Goal: Check status

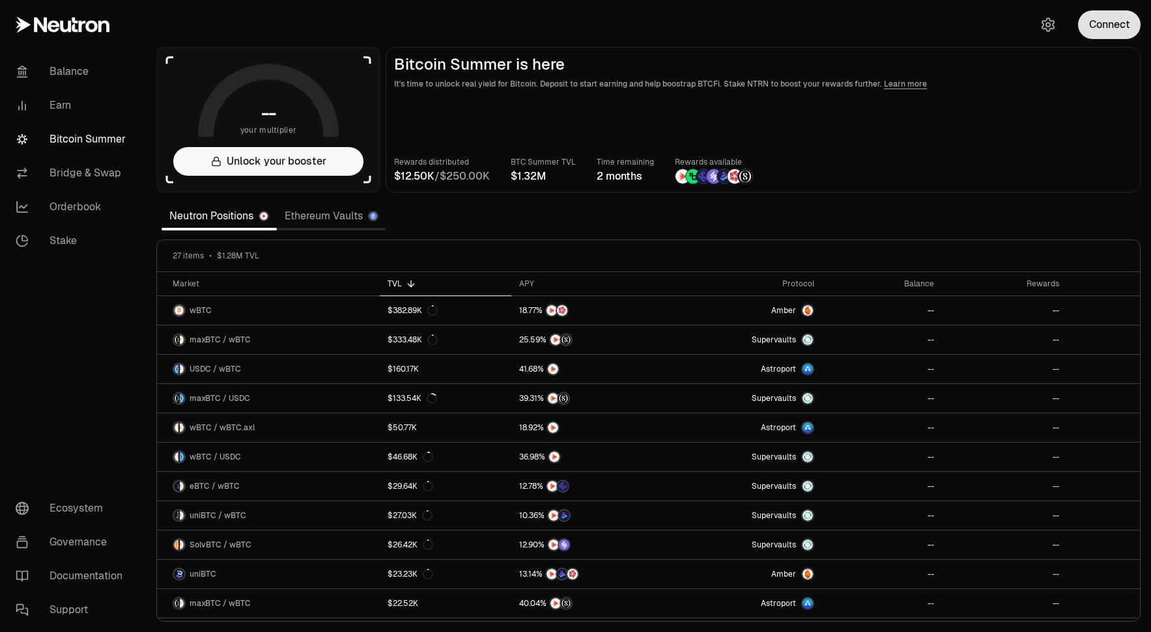
click at [1102, 28] on button "Connect" at bounding box center [1109, 24] width 63 height 29
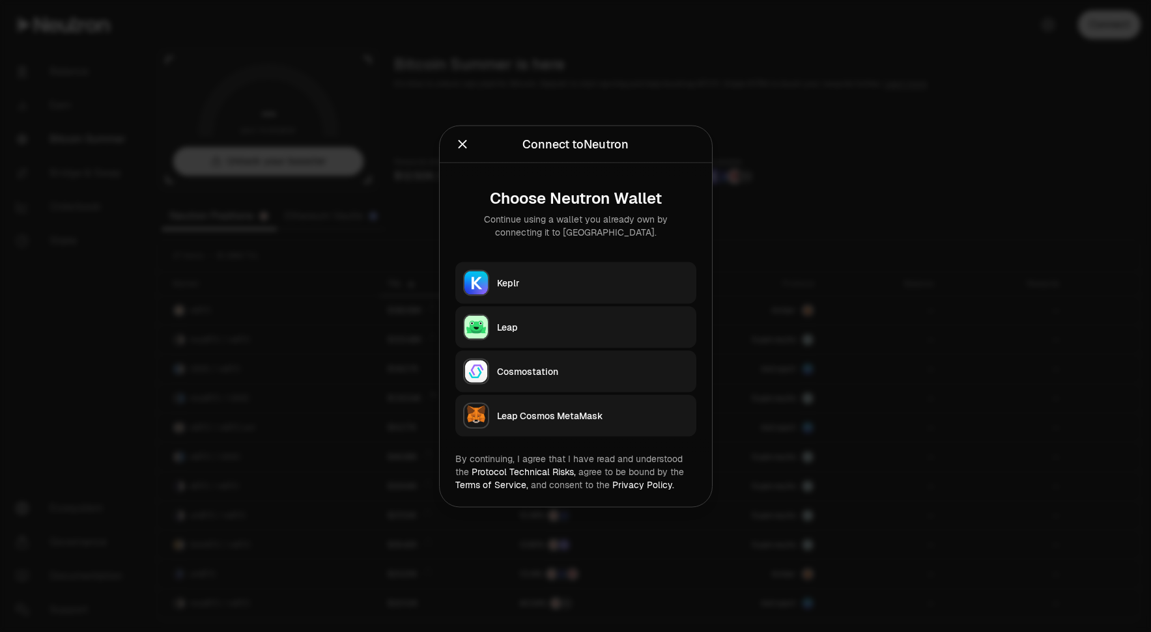
click at [563, 333] on button "Leap" at bounding box center [575, 327] width 241 height 42
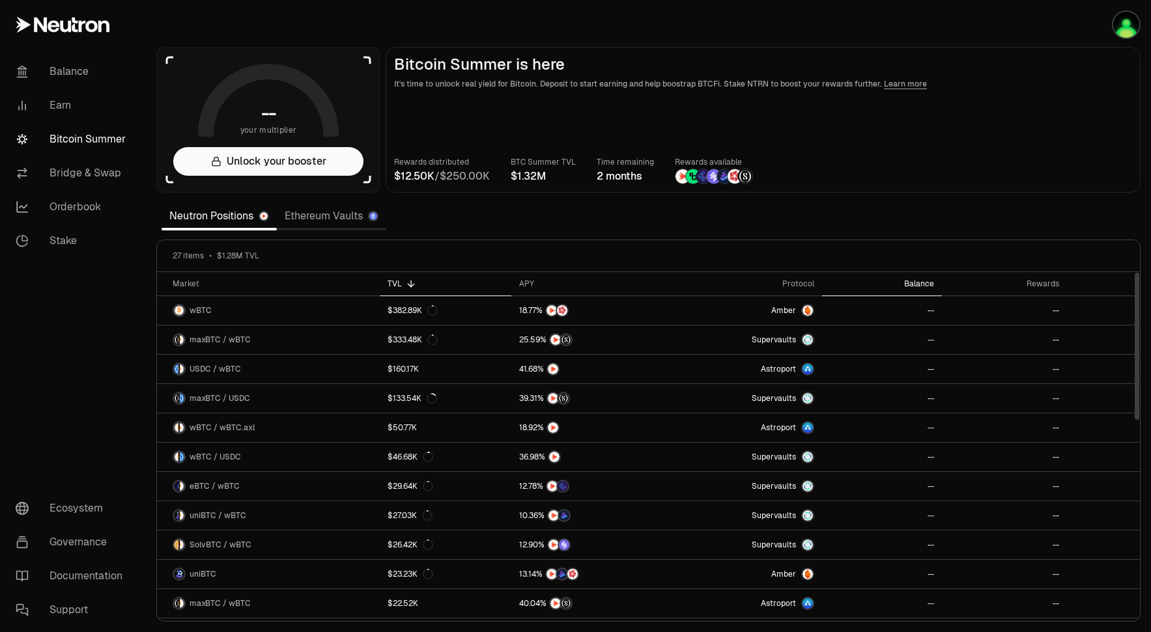
click at [923, 279] on div "Balance" at bounding box center [882, 284] width 104 height 10
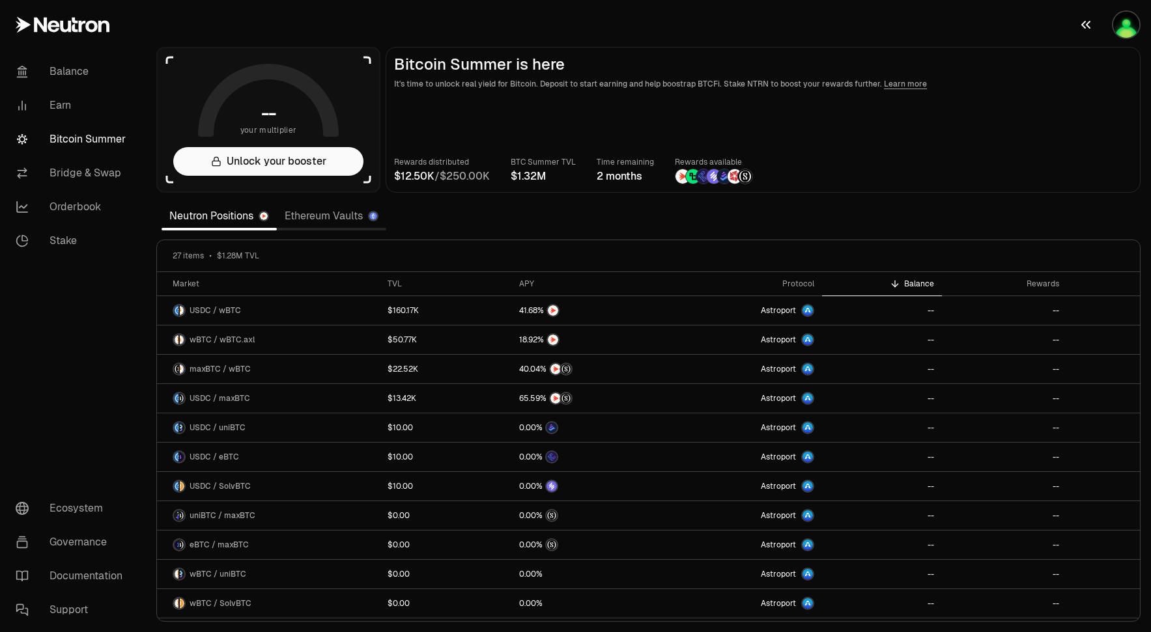
click at [1125, 40] on button "button" at bounding box center [1109, 25] width 83 height 50
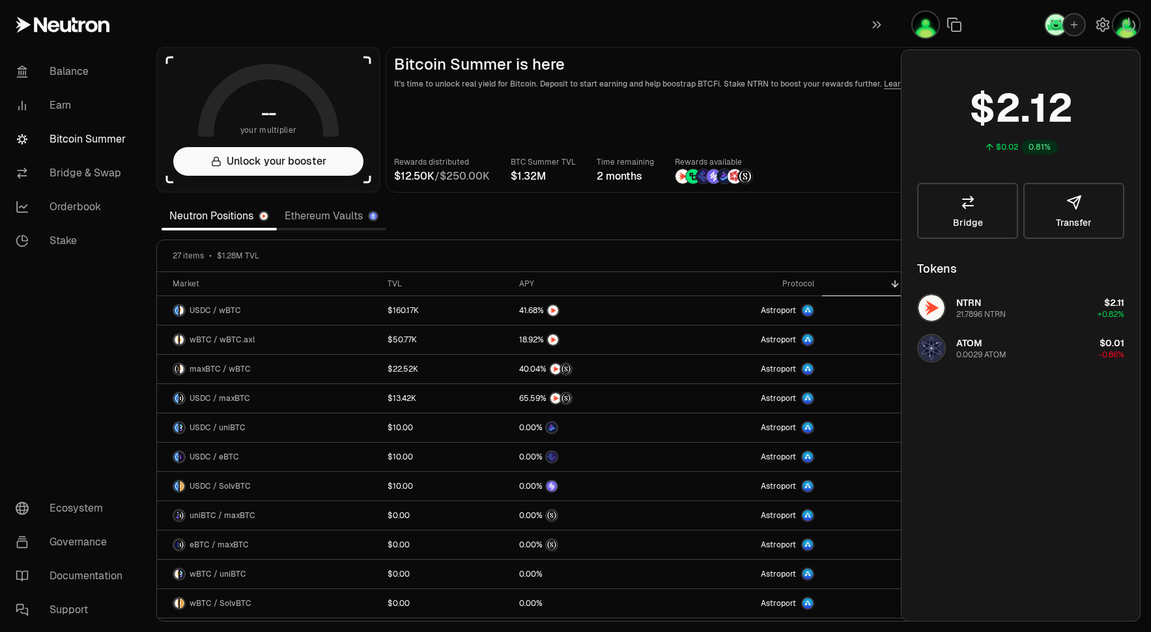
click at [806, 270] on div "27 items $1.28M TVL" at bounding box center [648, 256] width 983 height 32
